Goal: Find contact information: Find contact information

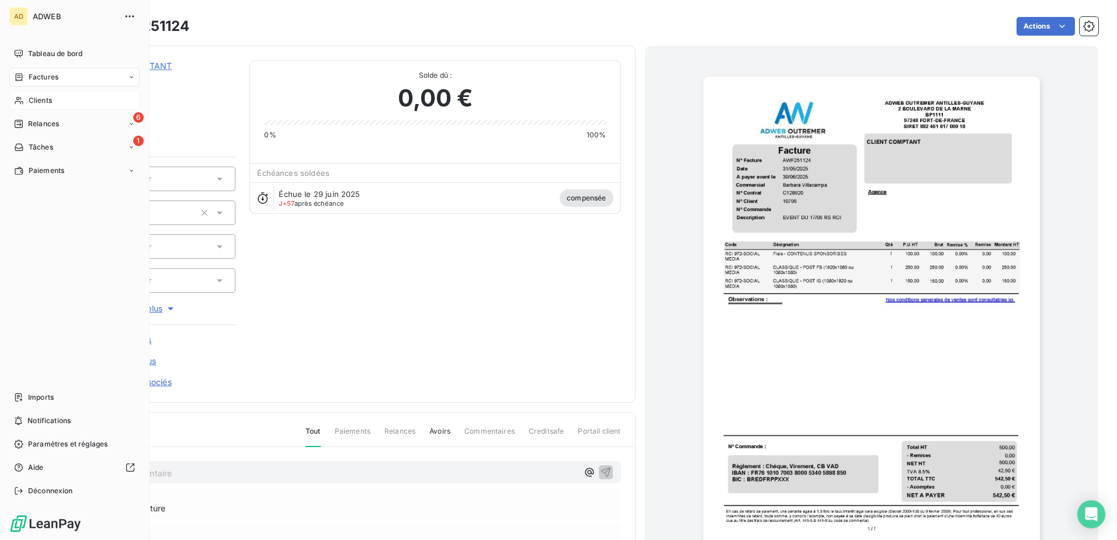
click at [43, 107] on div "Clients" at bounding box center [74, 100] width 130 height 19
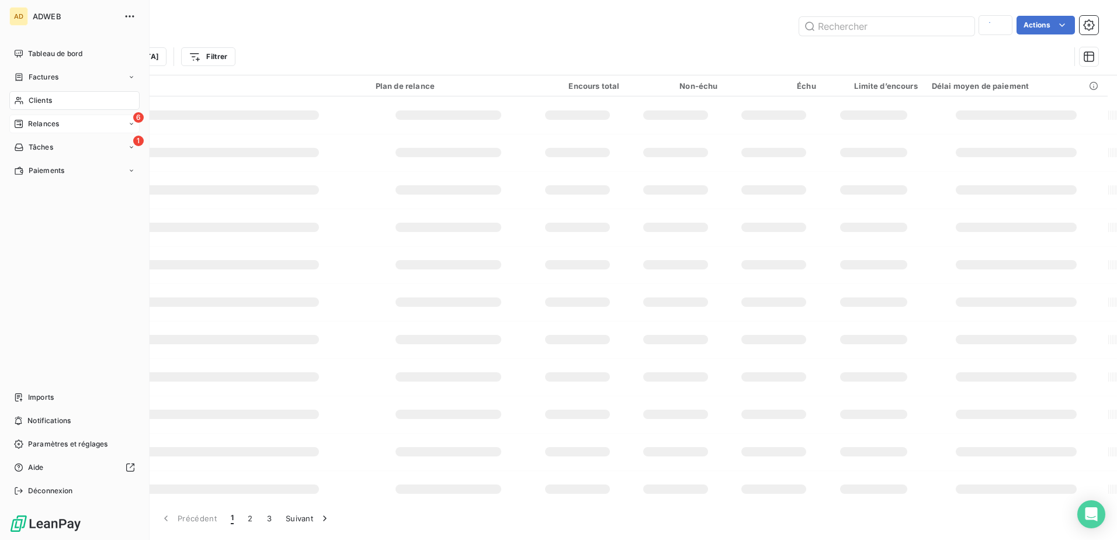
click at [51, 126] on span "Relances" at bounding box center [43, 124] width 31 height 11
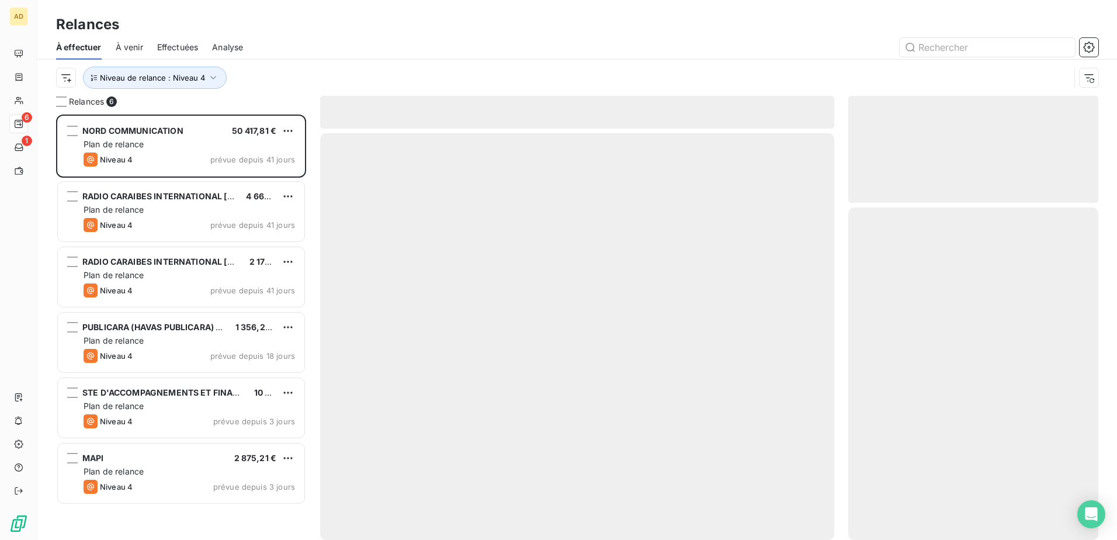
scroll to position [416, 241]
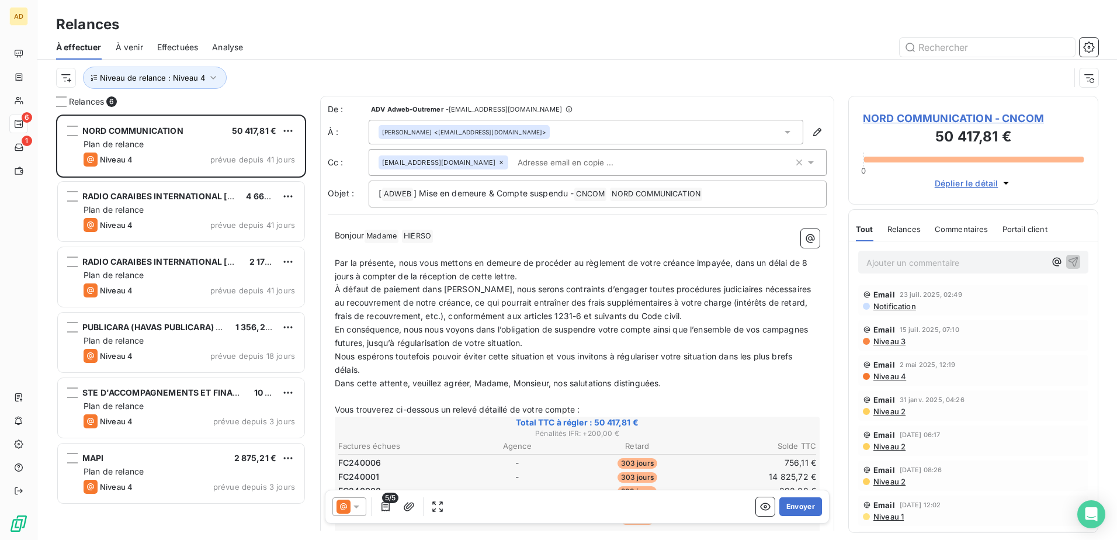
click at [217, 46] on span "Analyse" at bounding box center [227, 47] width 31 height 12
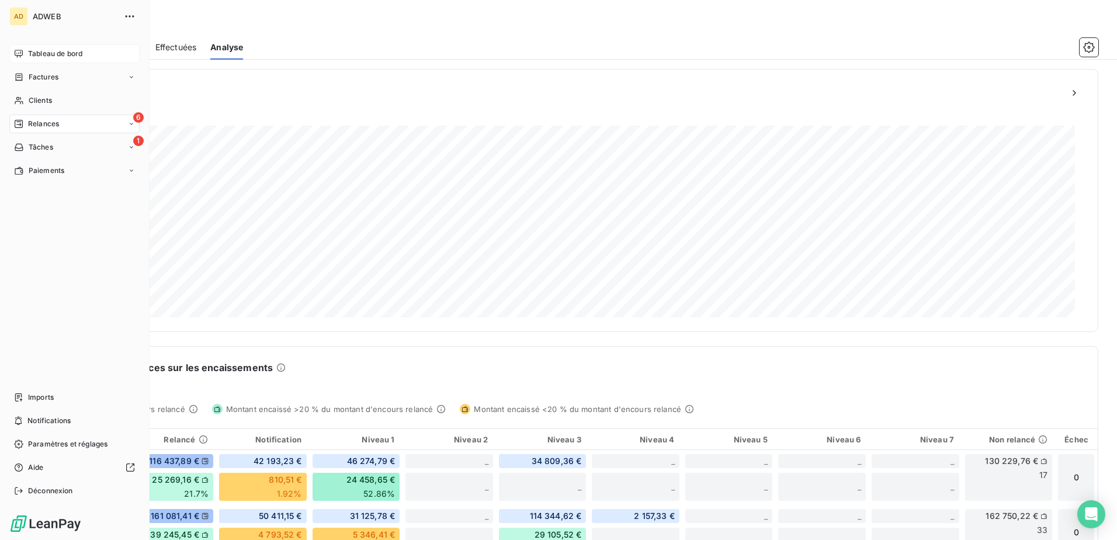
click at [48, 54] on span "Tableau de bord" at bounding box center [55, 53] width 54 height 11
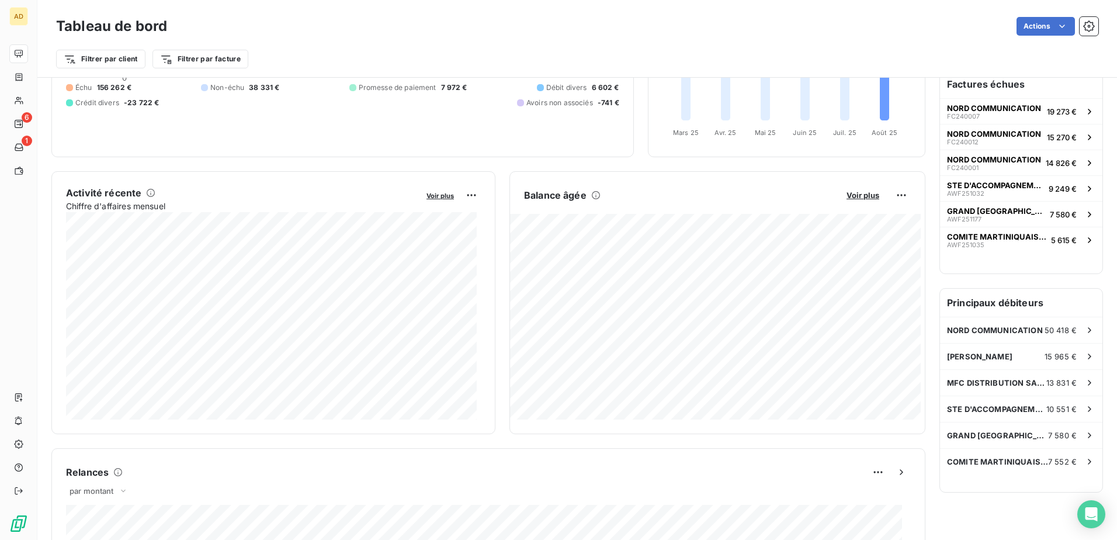
scroll to position [131, 0]
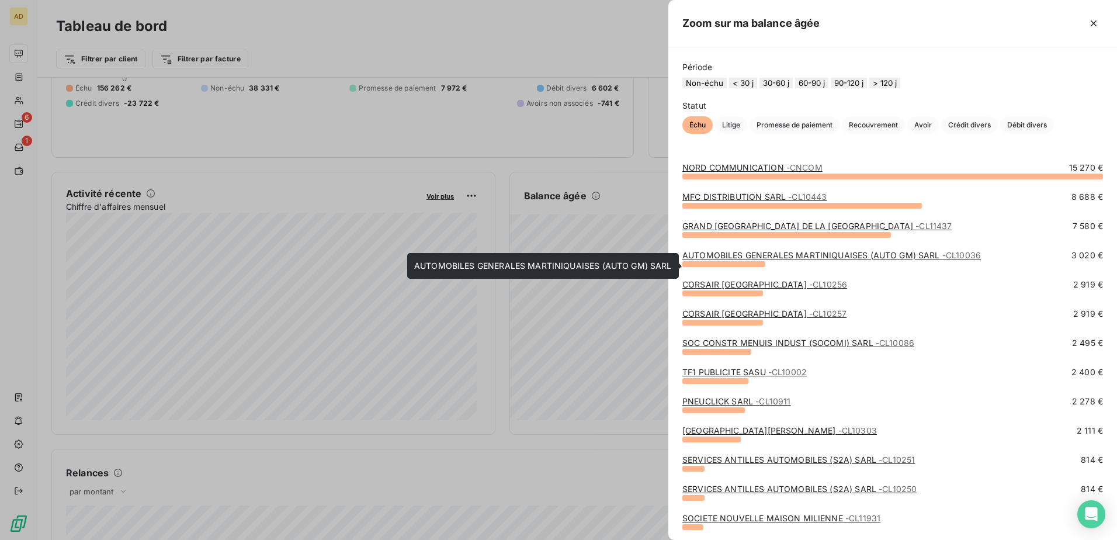
click at [806, 260] on link "AUTOMOBILES GENERALES MARTINIQUAISES (AUTO GM) SARL - CL10036" at bounding box center [831, 255] width 298 height 10
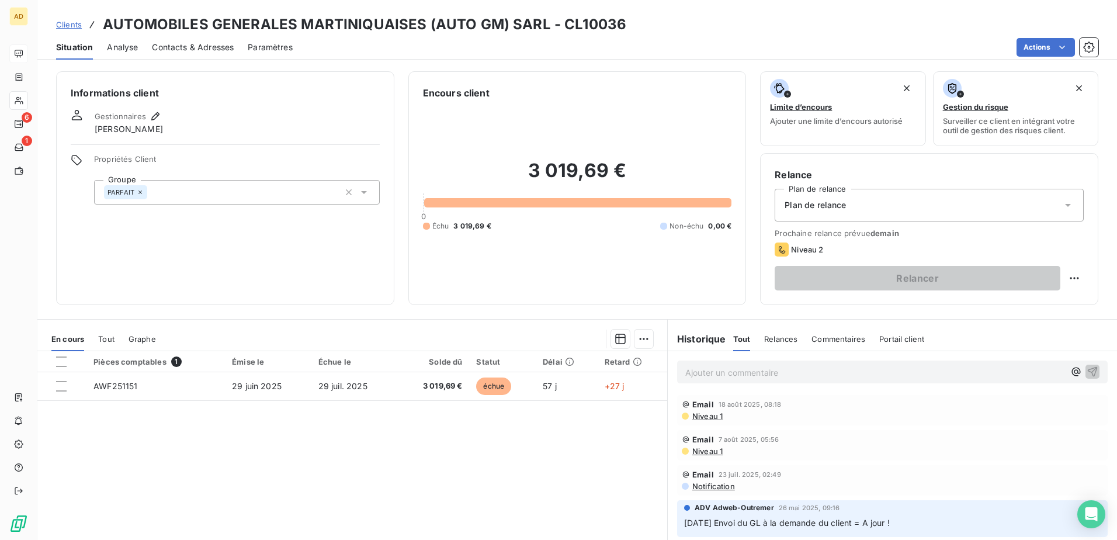
click at [171, 45] on span "Contacts & Adresses" at bounding box center [193, 47] width 82 height 12
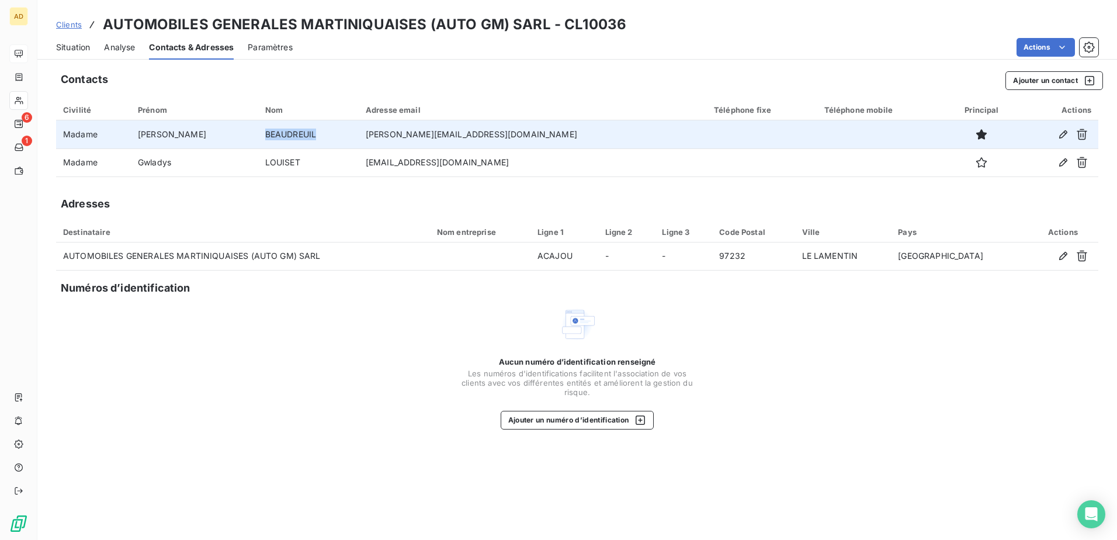
drag, startPoint x: 297, startPoint y: 137, endPoint x: 246, endPoint y: 141, distance: 51.0
click at [258, 141] on td "BEAUDREUIL" at bounding box center [308, 134] width 100 height 28
copy td "BEAUDREUIL"
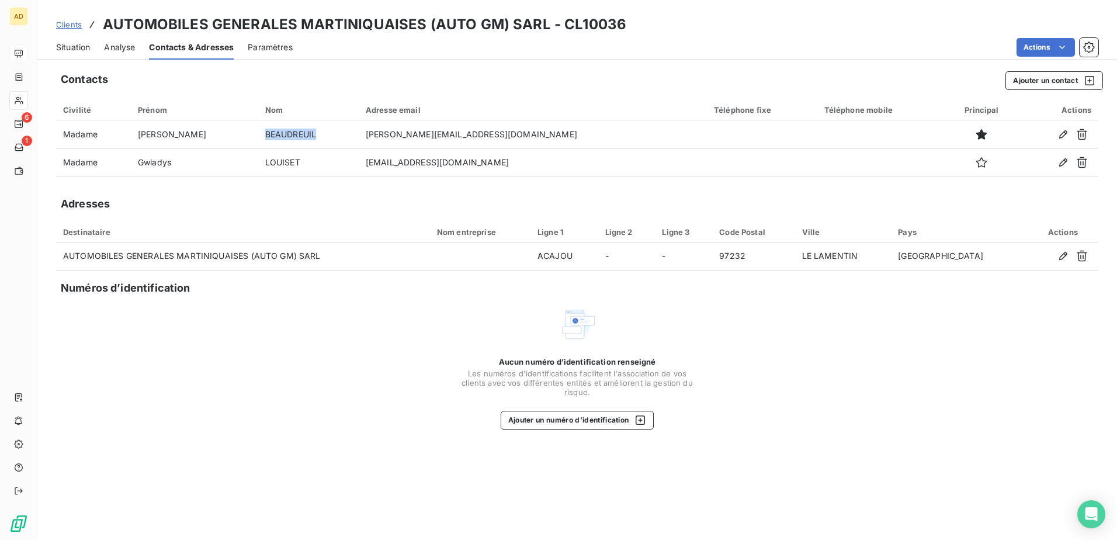
click at [90, 50] on span "Situation" at bounding box center [73, 47] width 34 height 12
